Goal: Task Accomplishment & Management: Complete application form

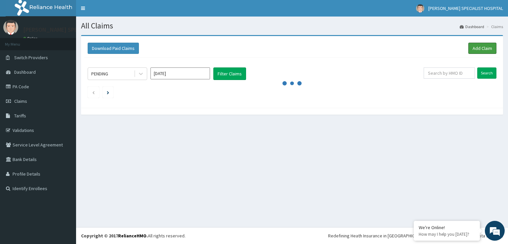
click at [485, 47] on link "Add Claim" at bounding box center [483, 48] width 28 height 11
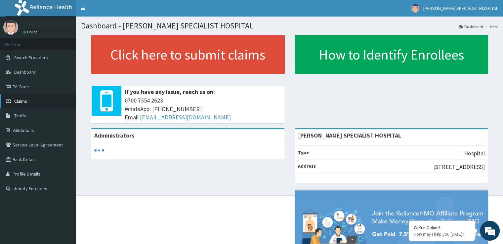
click at [25, 99] on span "Claims" at bounding box center [20, 101] width 13 height 6
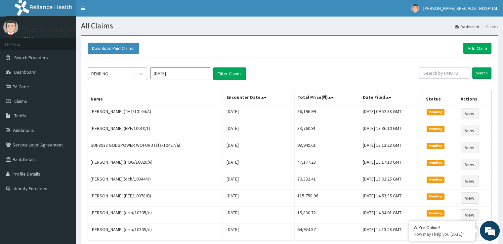
click at [110, 69] on div "PENDING" at bounding box center [111, 73] width 46 height 11
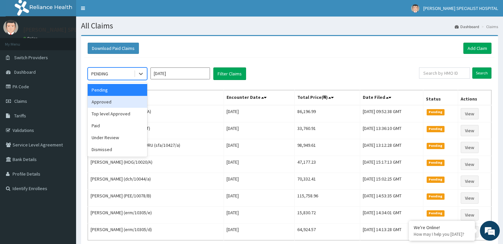
click at [109, 105] on div "Approved" at bounding box center [118, 102] width 60 height 12
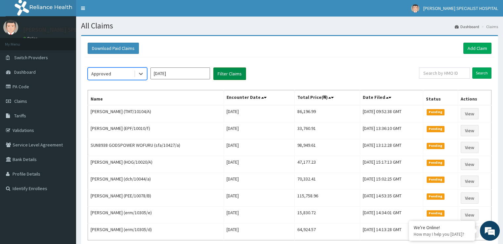
click at [224, 75] on button "Filter Claims" at bounding box center [229, 73] width 33 height 13
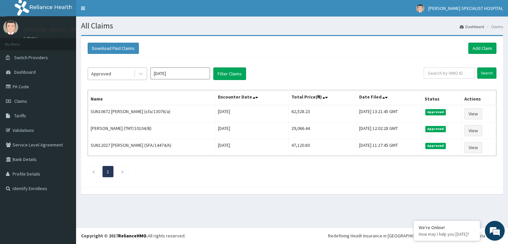
click at [89, 77] on div "Approved" at bounding box center [111, 73] width 46 height 11
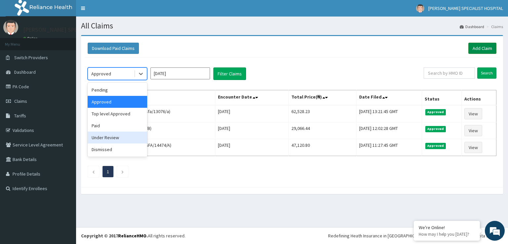
click at [481, 48] on link "Add Claim" at bounding box center [483, 48] width 28 height 11
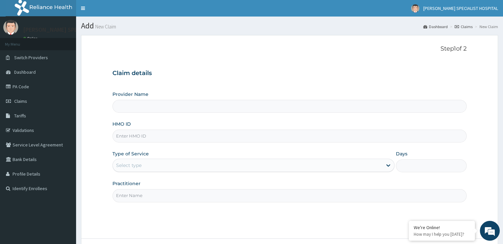
type input "[PERSON_NAME] SPECIALIST HOSPITAL"
click at [135, 130] on input "HMO ID" at bounding box center [289, 136] width 354 height 13
paste input "TMT/10164/B"
type input "TMT/10164/B"
click at [130, 170] on div "Select type" at bounding box center [248, 165] width 270 height 11
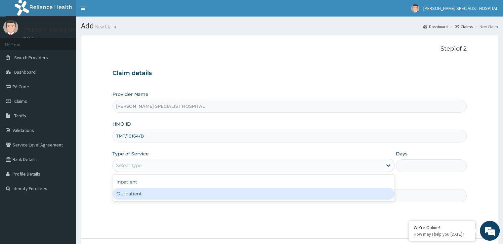
click at [131, 194] on div "Outpatient" at bounding box center [253, 194] width 282 height 12
type input "1"
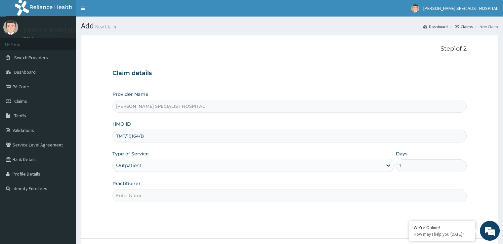
click at [134, 192] on input "Practitioner" at bounding box center [289, 195] width 354 height 13
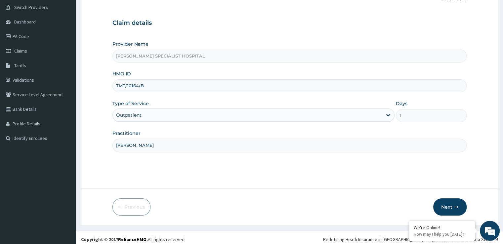
scroll to position [54, 0]
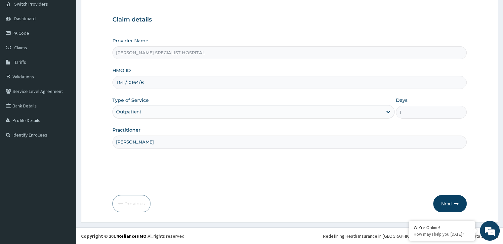
type input "[PERSON_NAME]"
click at [450, 202] on button "Next" at bounding box center [449, 203] width 33 height 17
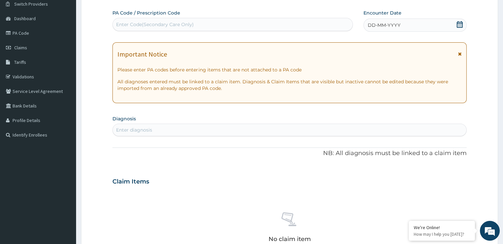
click at [168, 130] on div "Enter diagnosis" at bounding box center [289, 130] width 353 height 11
type input "[MEDICAL_DATA]"
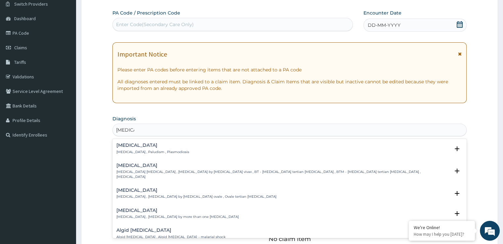
click at [132, 147] on h4 "[MEDICAL_DATA]" at bounding box center [152, 145] width 73 height 5
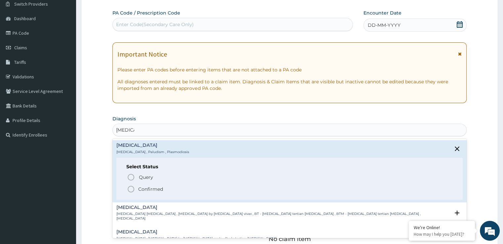
click at [134, 188] on circle "status option filled" at bounding box center [131, 189] width 6 height 6
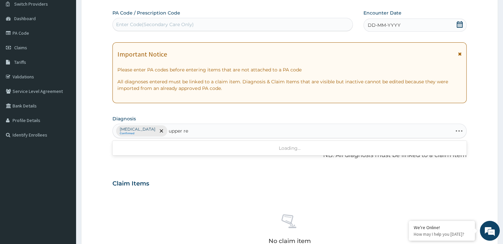
type input "upper res"
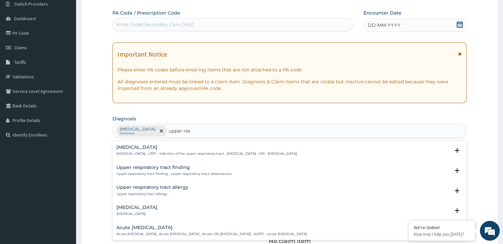
click at [152, 145] on h4 "[MEDICAL_DATA]" at bounding box center [206, 147] width 180 height 5
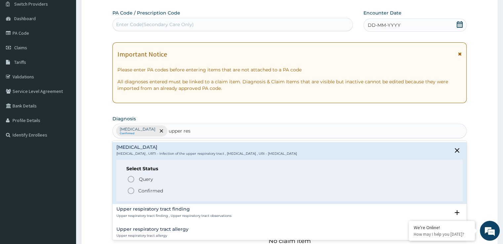
click at [140, 190] on p "Confirmed" at bounding box center [150, 191] width 25 height 7
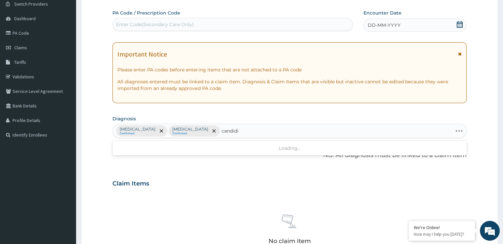
type input "candidia"
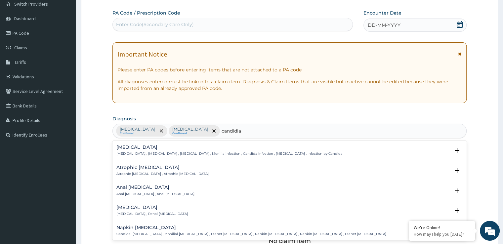
click at [183, 153] on p "[MEDICAL_DATA] , [MEDICAL_DATA] , [MEDICAL_DATA] , Monilia infection , Candida …" at bounding box center [229, 154] width 226 height 5
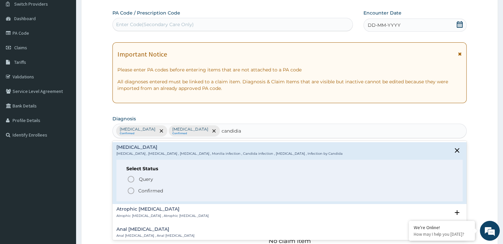
click at [143, 192] on p "Confirmed" at bounding box center [150, 191] width 25 height 7
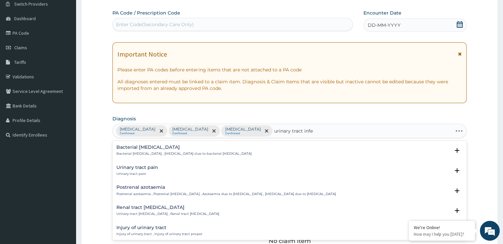
type input "urinary tract infec"
click at [119, 181] on div "Bacterial urinary infection Bacterial urinary infection , Bacterial UTI ([MEDIC…" at bounding box center [289, 172] width 354 height 20
click at [126, 187] on h4 "Acute [MEDICAL_DATA]" at bounding box center [211, 187] width 191 height 5
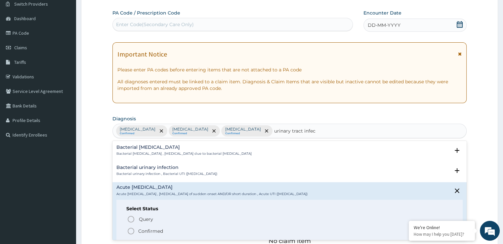
click at [129, 230] on icon "status option filled" at bounding box center [131, 231] width 8 height 8
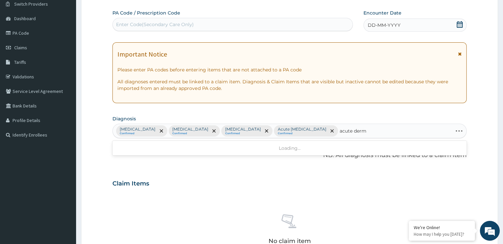
type input "acute derma"
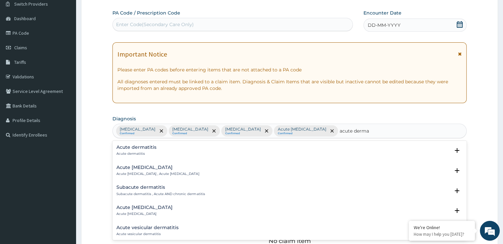
click at [145, 152] on p "Acute dermatitis" at bounding box center [136, 154] width 40 height 5
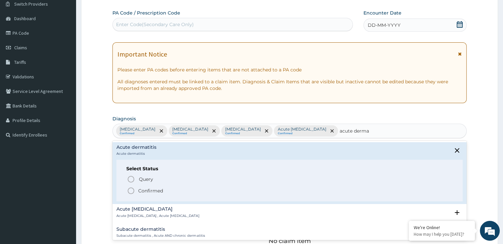
click at [141, 192] on p "Confirmed" at bounding box center [150, 191] width 25 height 7
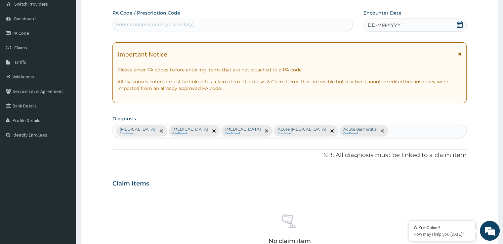
scroll to position [232, 0]
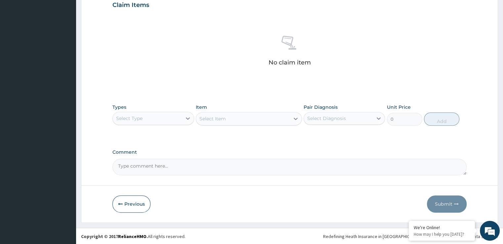
click at [166, 116] on div "Select Type" at bounding box center [147, 118] width 69 height 11
type input "pro"
click at [149, 133] on div "Procedures" at bounding box center [152, 135] width 81 height 12
click at [237, 120] on div "Select Item" at bounding box center [243, 118] width 94 height 11
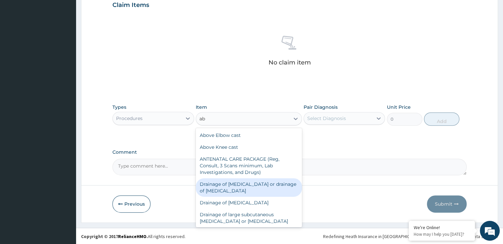
type input "a"
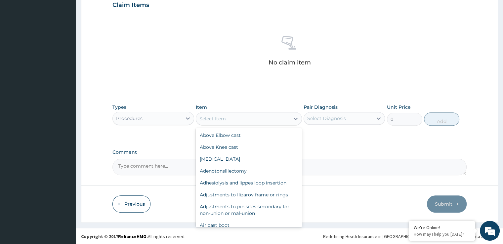
click at [120, 117] on div "Procedures" at bounding box center [129, 118] width 26 height 7
